Goal: Information Seeking & Learning: Learn about a topic

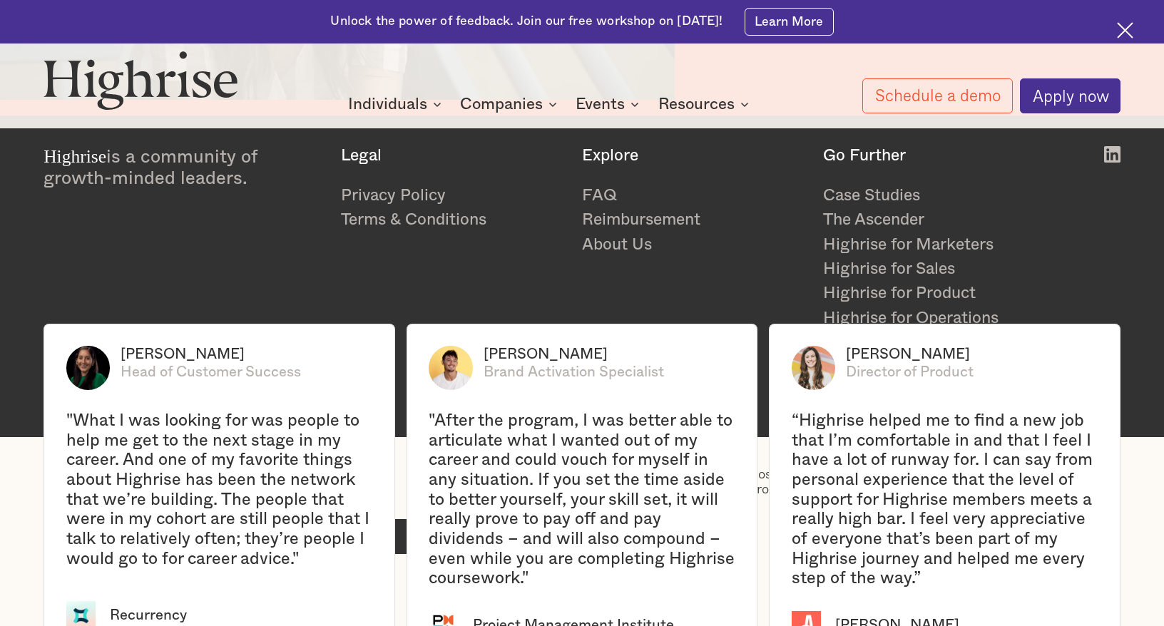
scroll to position [2507, 0]
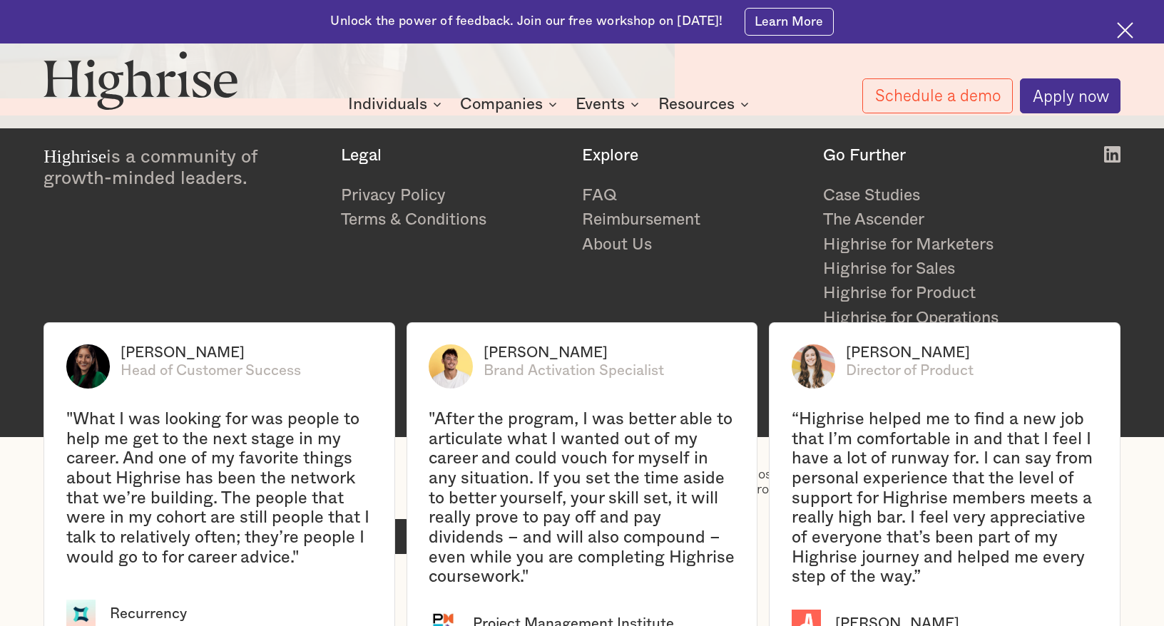
click at [1110, 160] on img at bounding box center [1112, 154] width 16 height 16
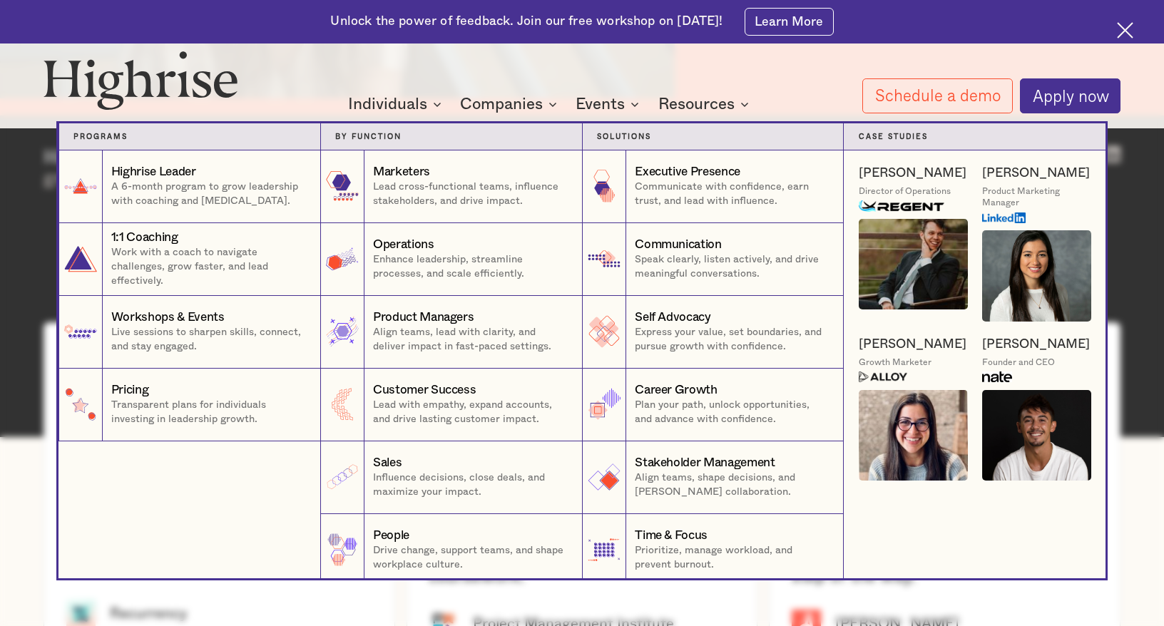
click at [615, 104] on nav "Programs 1 Highrise Leader A 6-month program to grow leadership with coaching a…" at bounding box center [582, 336] width 856 height 483
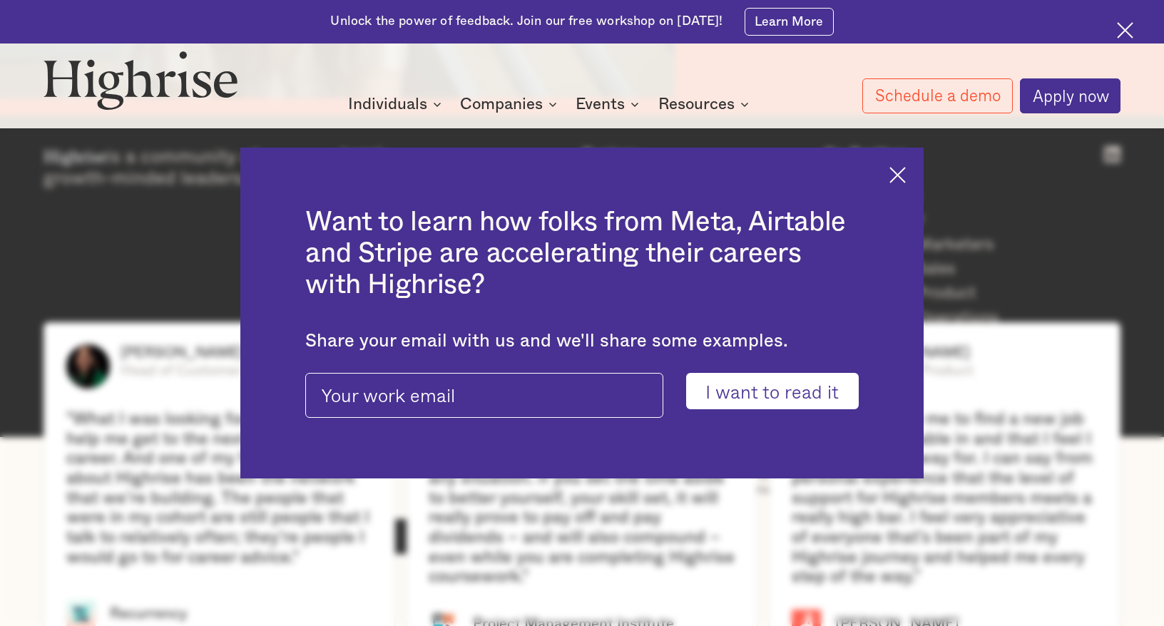
click at [737, 83] on div "How It Works Individuals Programs 1 Highrise Leader A 6-month program to grow l…" at bounding box center [582, 82] width 1164 height 63
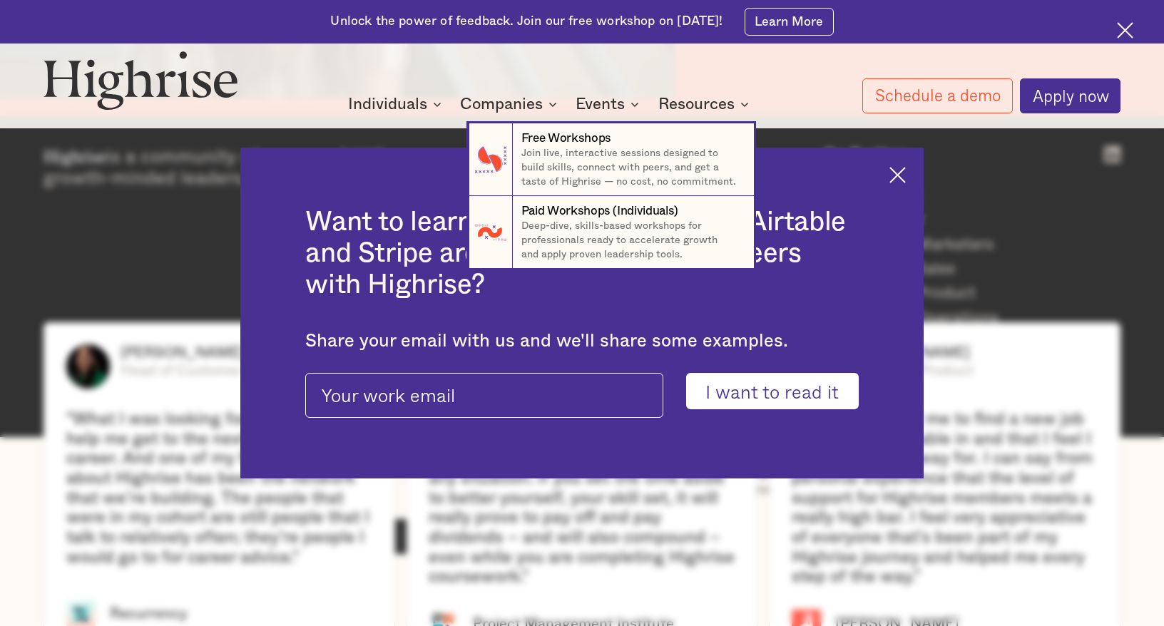
click at [892, 180] on nav "7 Free Workshops Join live, interactive sessions designed to build skills, conn…" at bounding box center [582, 182] width 856 height 175
click at [897, 176] on nav "7 Free Workshops Join live, interactive sessions designed to build skills, conn…" at bounding box center [582, 182] width 856 height 175
click at [704, 105] on nav "7 Free Workshops Join live, interactive sessions designed to build skills, conn…" at bounding box center [582, 182] width 856 height 175
click at [769, 97] on nav "7 Free Workshops Join live, interactive sessions designed to build skills, conn…" at bounding box center [582, 182] width 856 height 175
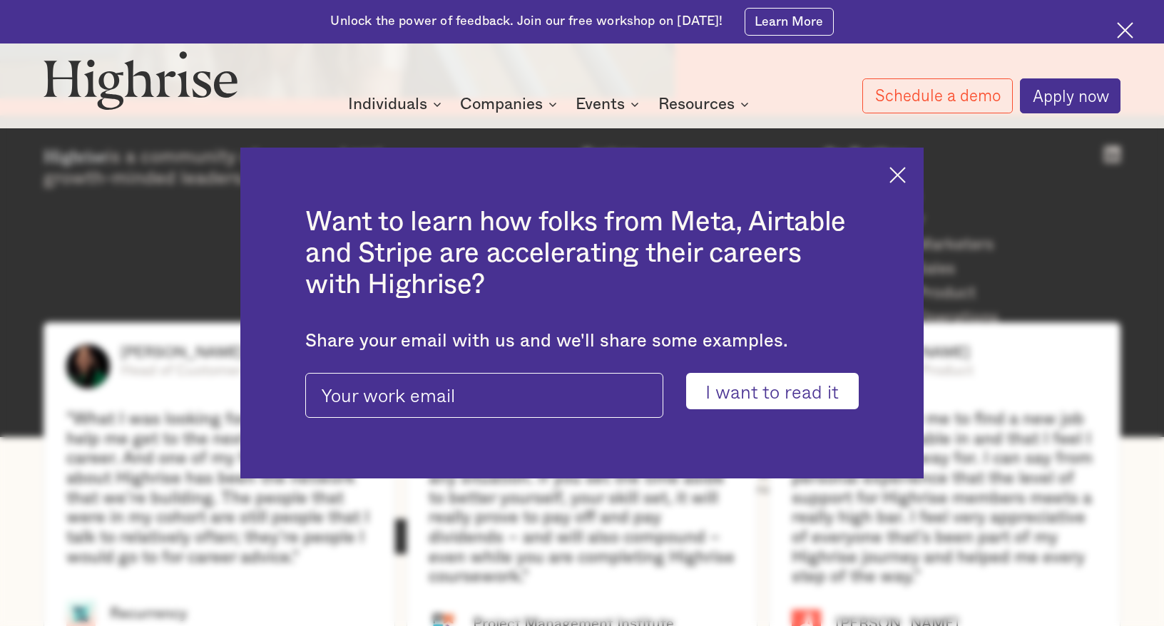
click at [907, 170] on div "Want to learn how folks from Meta, Airtable and Stripe are accelerating their c…" at bounding box center [582, 313] width 684 height 331
click at [898, 172] on img at bounding box center [897, 175] width 16 height 16
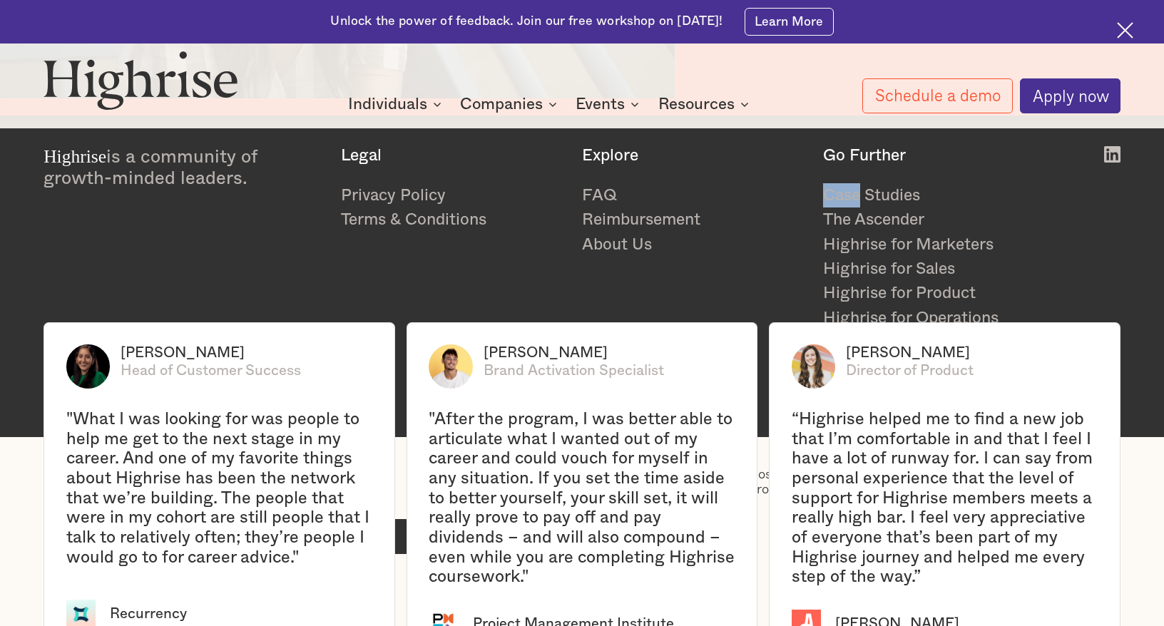
click at [898, 172] on div "Go Further Case Studies The Ascender Highrise for Marketers Highrise for Sales …" at bounding box center [934, 275] width 223 height 258
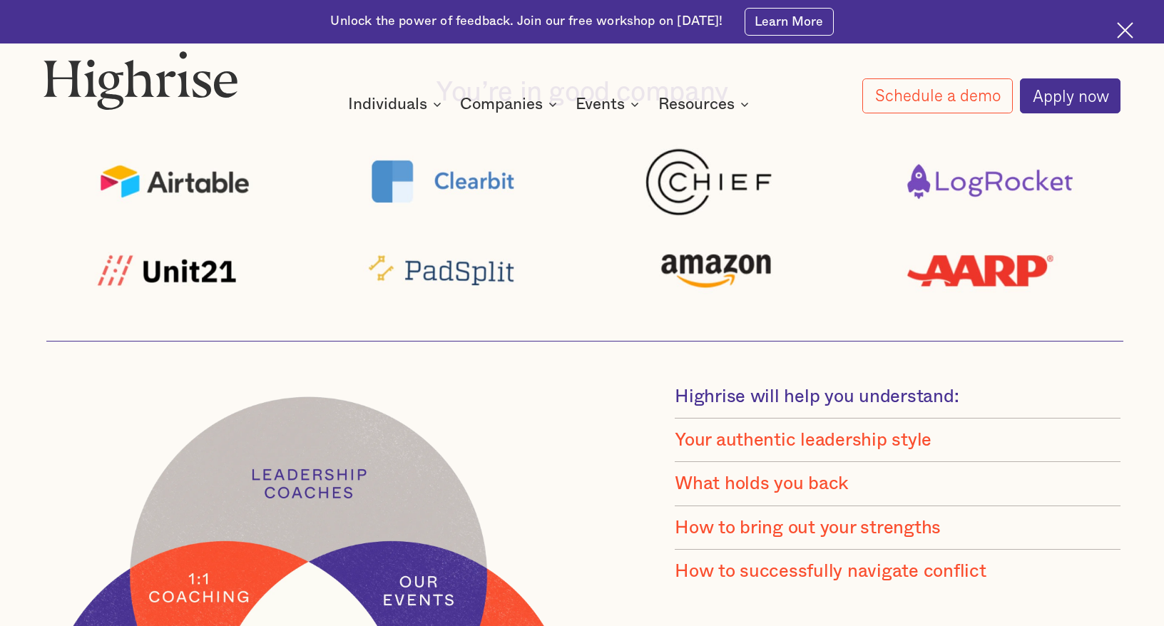
scroll to position [0, 0]
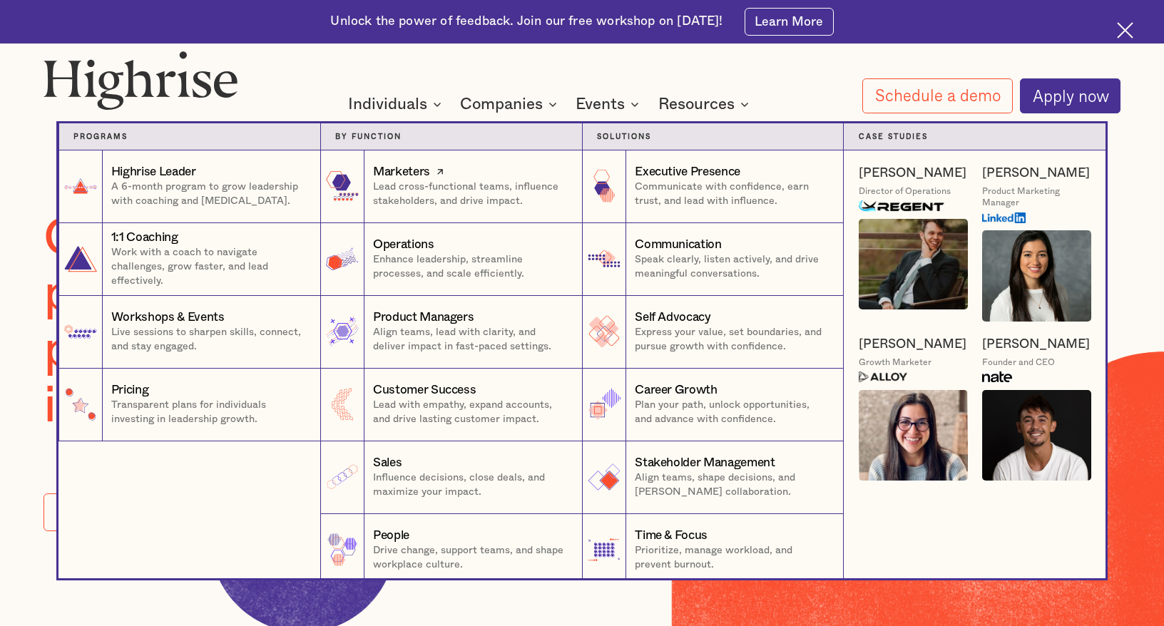
click at [422, 170] on div "Marketers" at bounding box center [401, 171] width 57 height 17
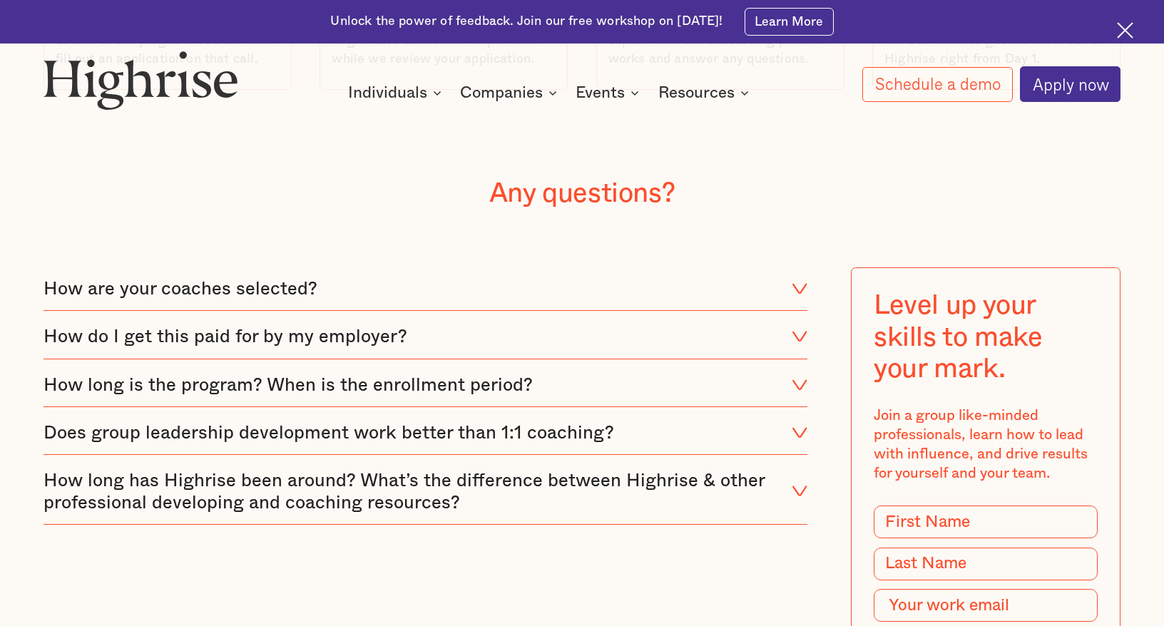
scroll to position [5721, 0]
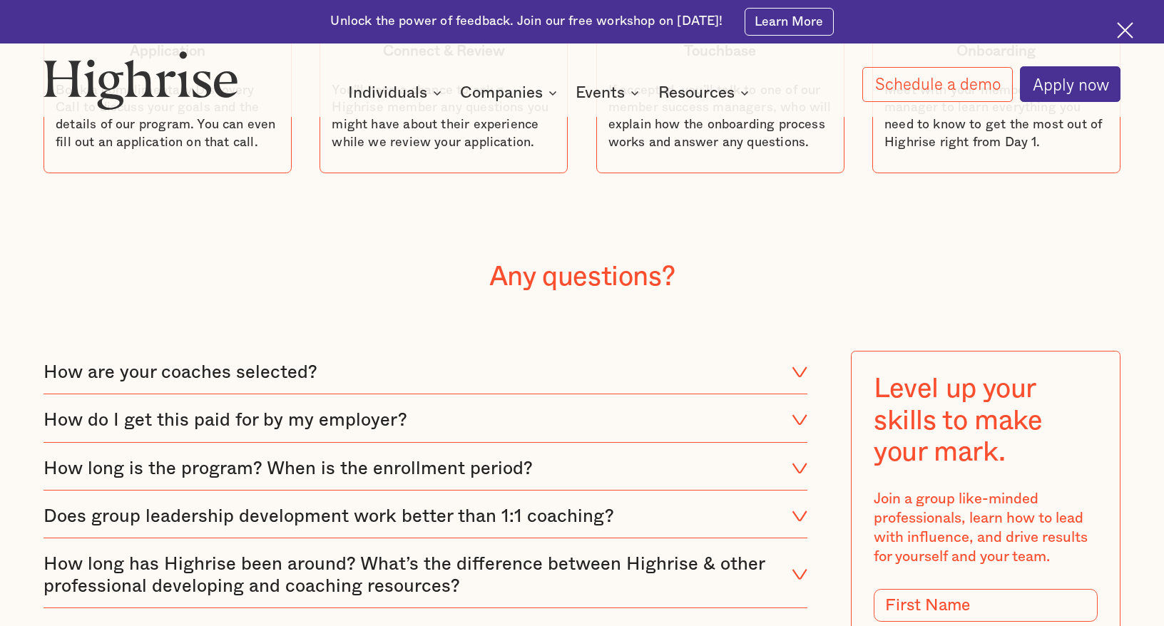
click at [439, 351] on div "How are your coaches selected?" at bounding box center [425, 372] width 764 height 43
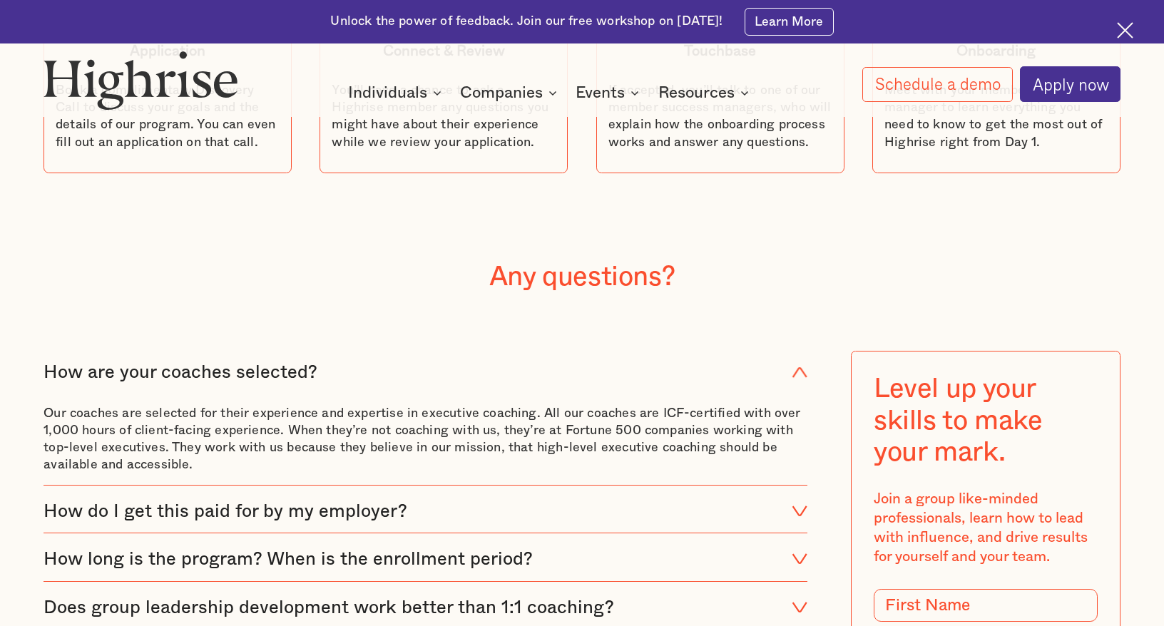
click at [458, 351] on div "How are your coaches selected?" at bounding box center [425, 372] width 764 height 43
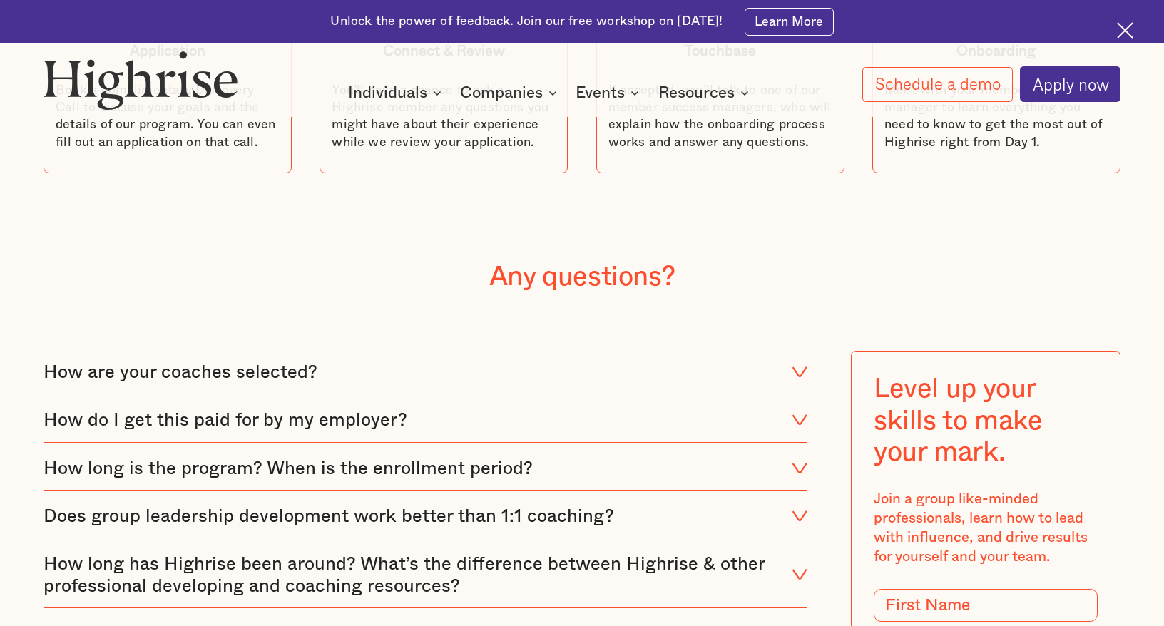
click at [461, 399] on div "How do I get this paid for by my employer?" at bounding box center [425, 420] width 764 height 43
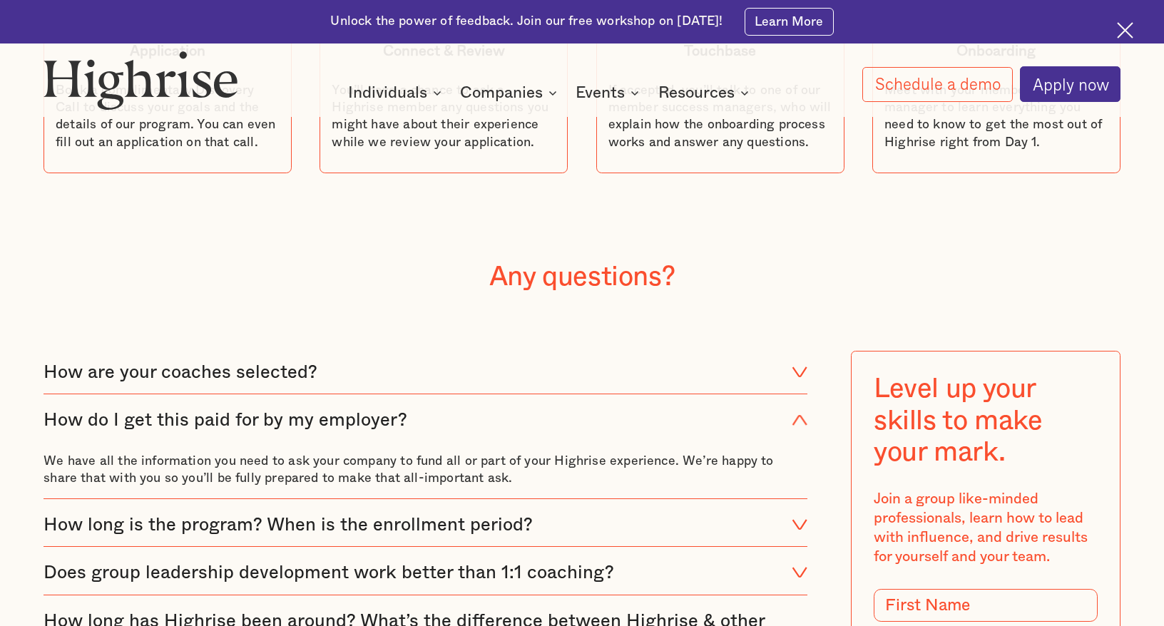
click at [459, 399] on div "How do I get this paid for by my employer?" at bounding box center [425, 420] width 764 height 43
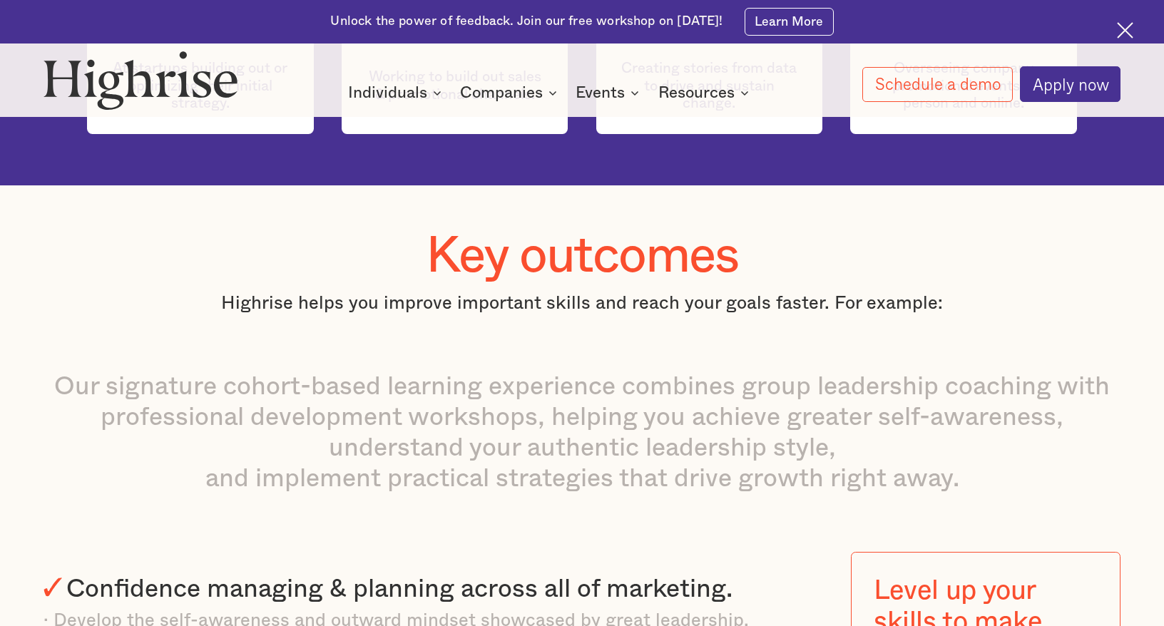
scroll to position [575, 0]
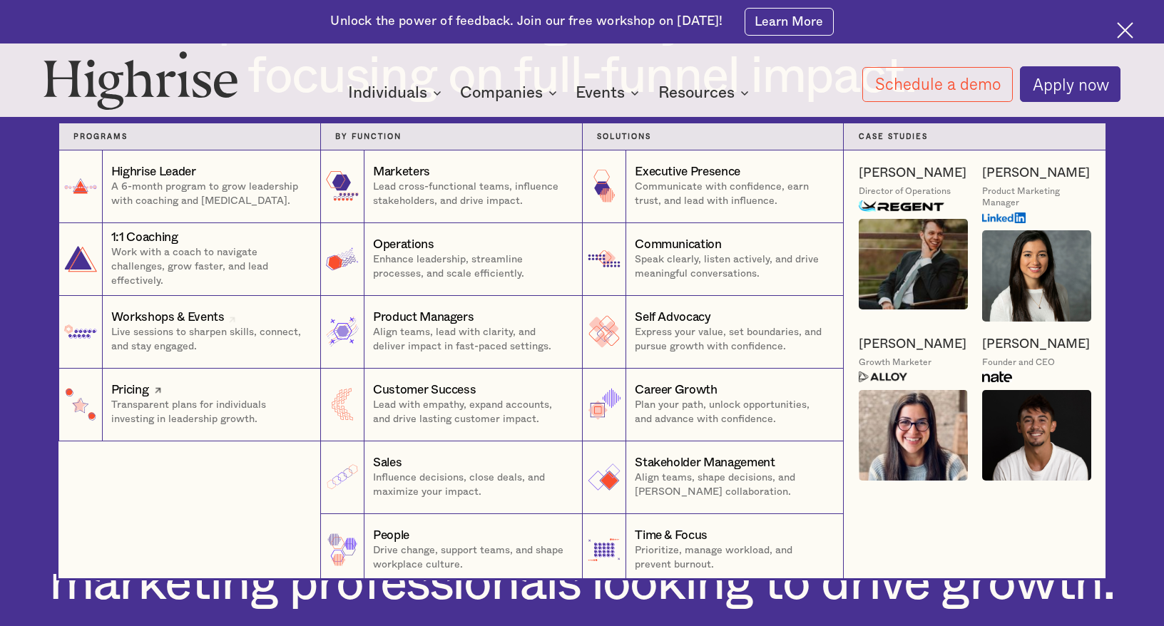
click at [245, 414] on p "Transparent plans for individuals investing in leadership growth." at bounding box center [208, 413] width 195 height 29
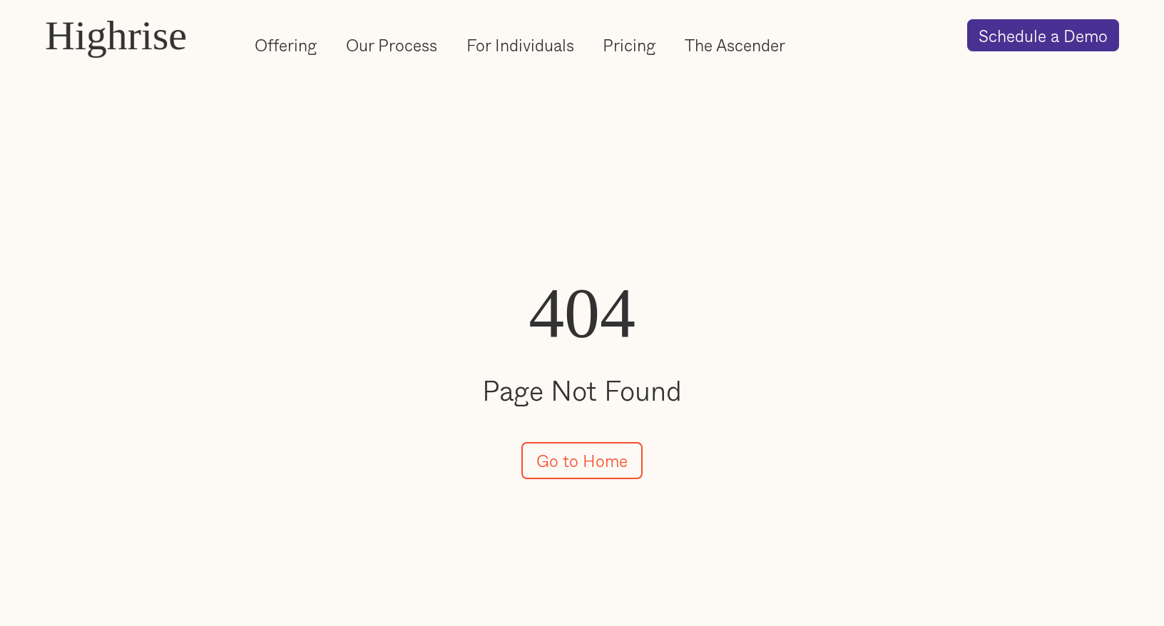
scroll to position [137, 0]
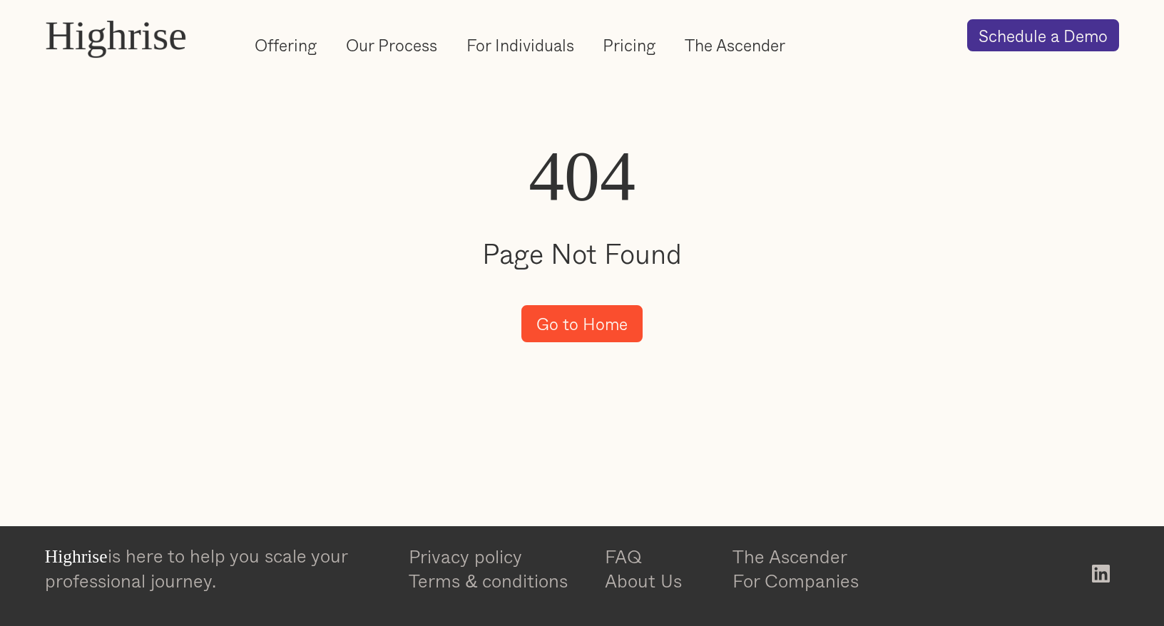
click at [570, 318] on link "Go to Home" at bounding box center [581, 323] width 121 height 37
click at [302, 54] on link "Offering" at bounding box center [286, 45] width 62 height 23
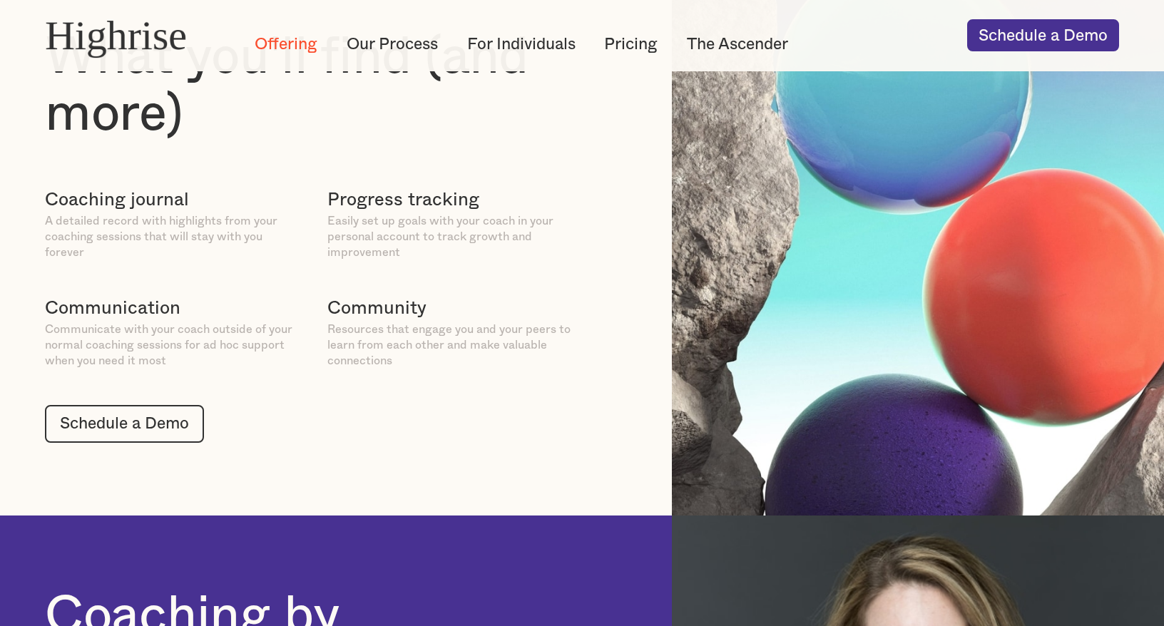
scroll to position [1018, 0]
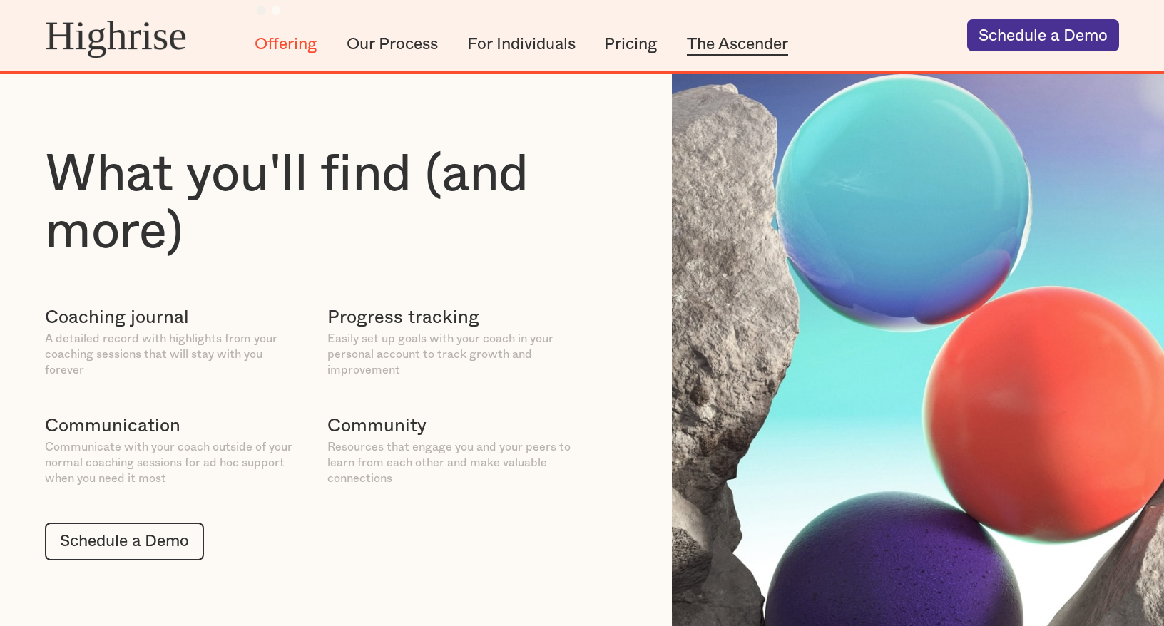
click at [747, 41] on link "The Ascender" at bounding box center [737, 45] width 101 height 23
